Goal: Task Accomplishment & Management: Complete application form

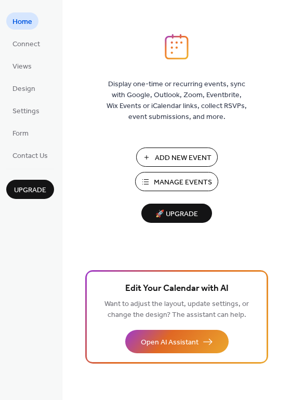
click at [169, 155] on span "Add New Event" at bounding box center [183, 158] width 57 height 11
click at [168, 184] on span "Manage Events" at bounding box center [183, 182] width 58 height 11
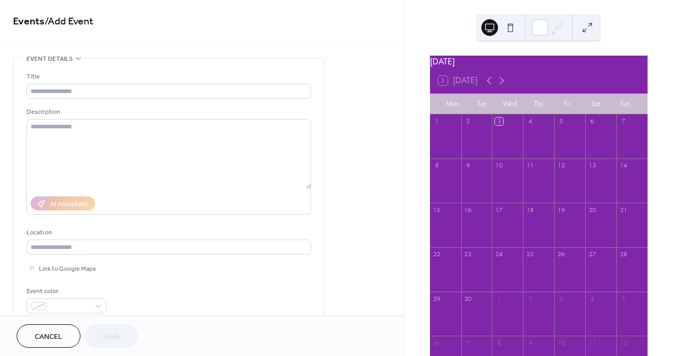
click at [54, 333] on span "Cancel" at bounding box center [49, 336] width 28 height 11
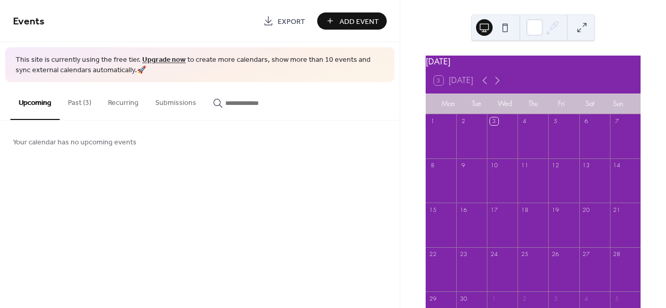
click at [340, 18] on span "Add Event" at bounding box center [358, 21] width 39 height 11
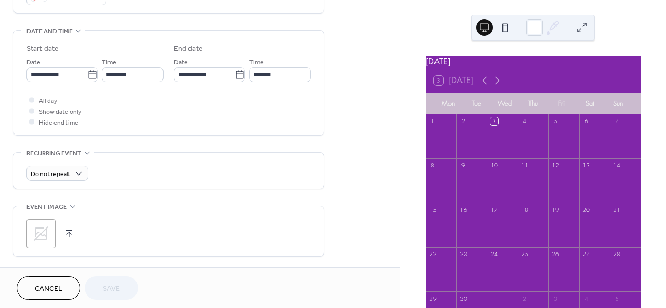
scroll to position [344, 0]
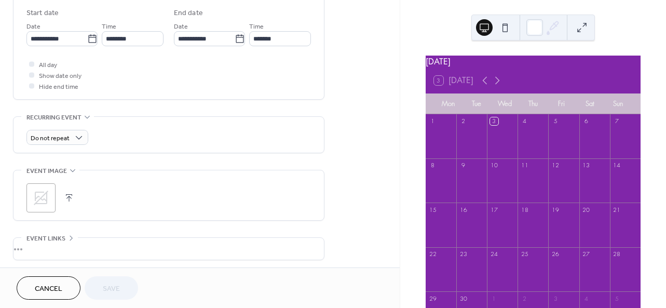
click at [34, 248] on div "•••" at bounding box center [168, 249] width 310 height 22
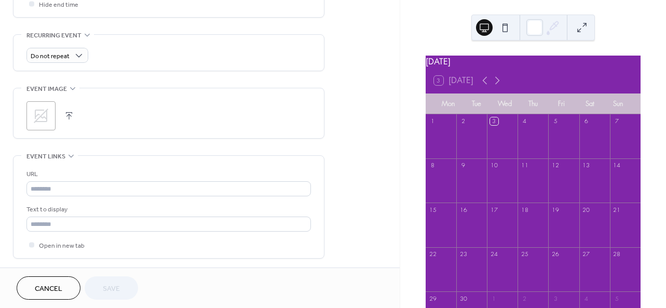
scroll to position [481, 0]
